Goal: Browse casually

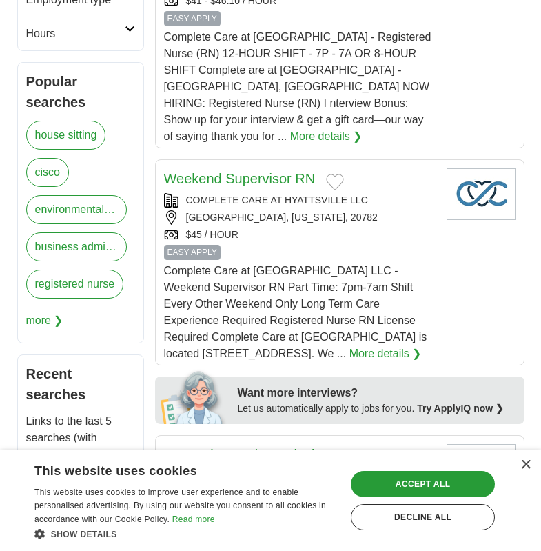
scroll to position [621, 0]
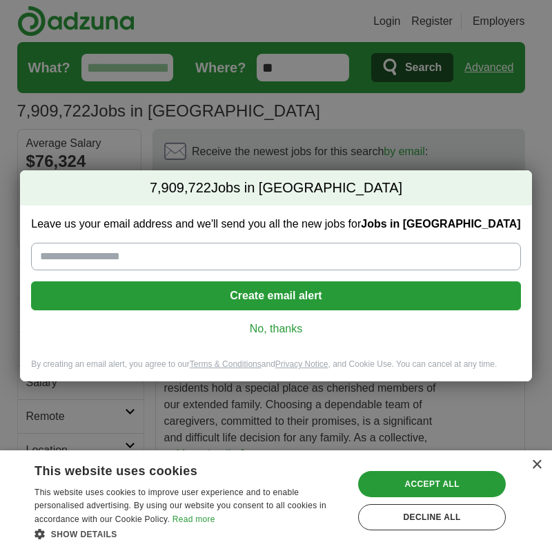
click at [279, 328] on link "No, thanks" at bounding box center [275, 328] width 467 height 15
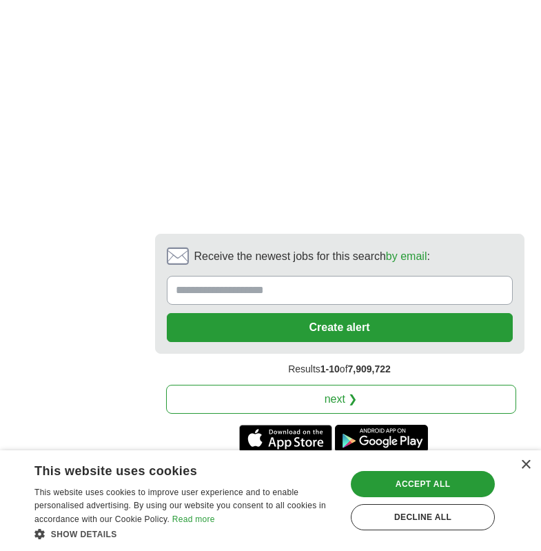
scroll to position [3371, 0]
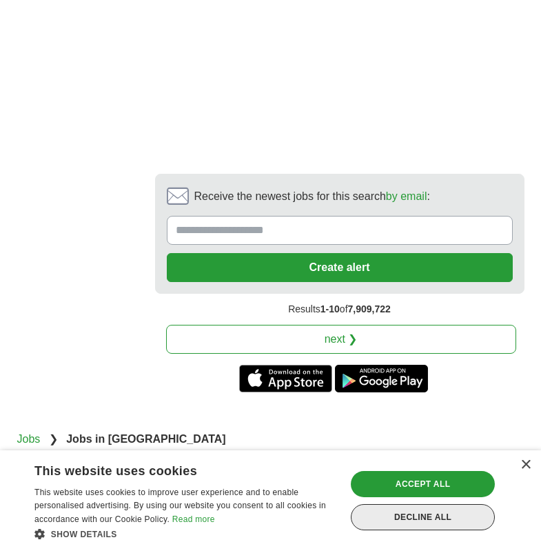
click at [421, 517] on div "Decline all" at bounding box center [423, 517] width 144 height 26
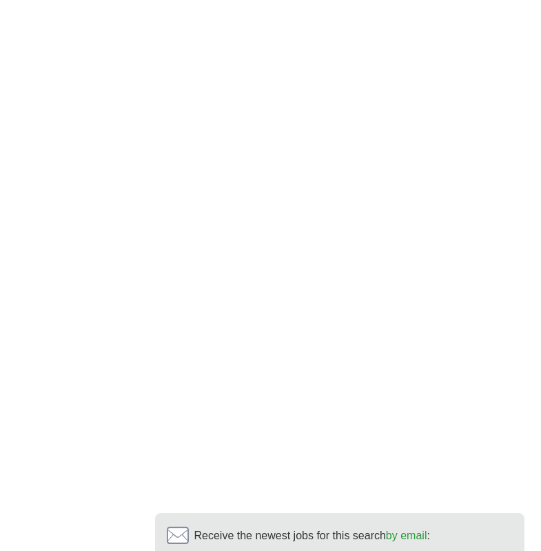
scroll to position [3026, 0]
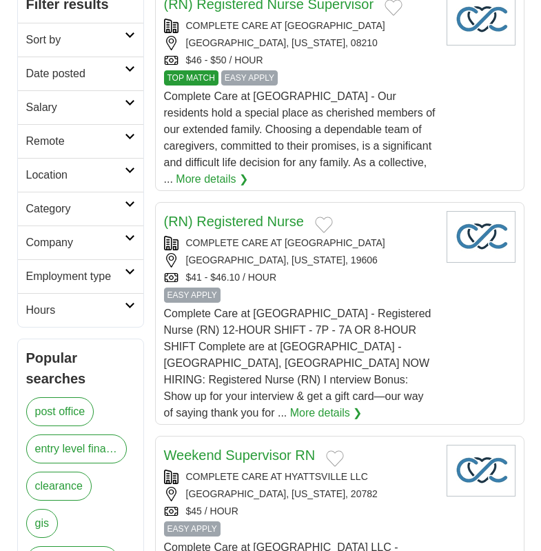
scroll to position [276, 0]
